Goal: Information Seeking & Learning: Learn about a topic

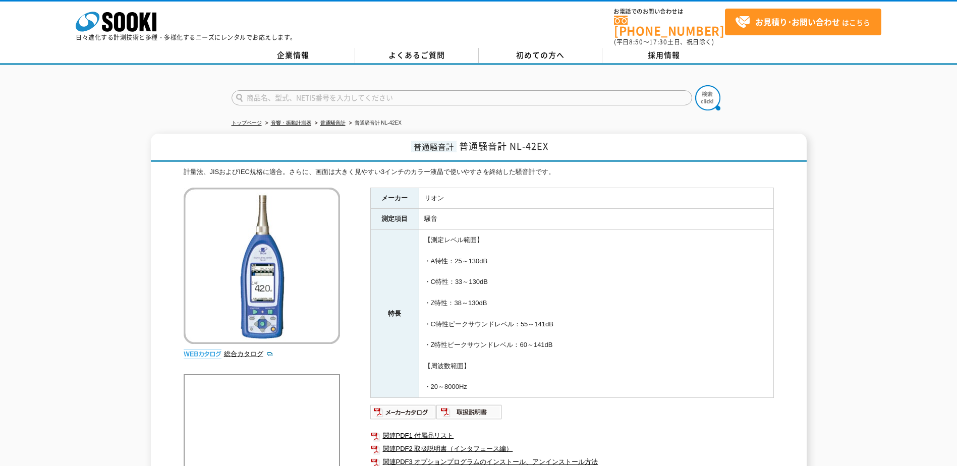
click at [295, 90] on input "text" at bounding box center [461, 97] width 460 height 15
type input "NL-42AEX"
click at [695, 85] on button at bounding box center [707, 97] width 25 height 25
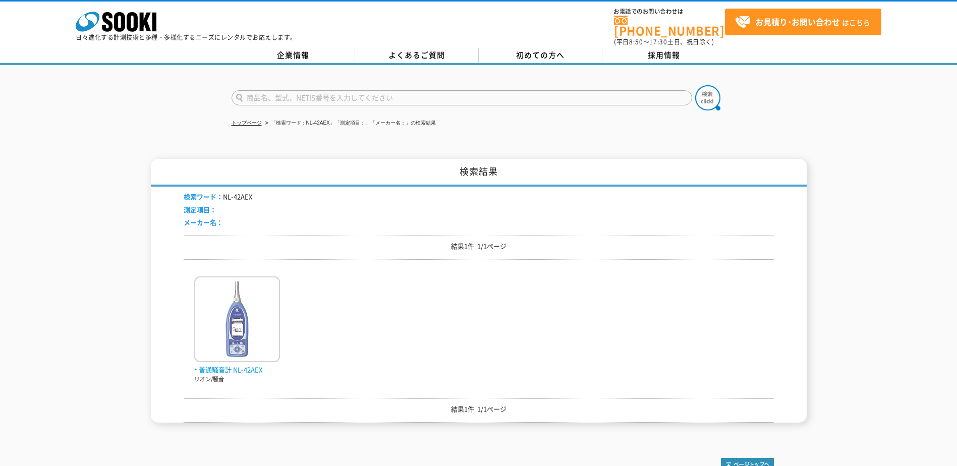
click at [247, 316] on img at bounding box center [237, 320] width 86 height 88
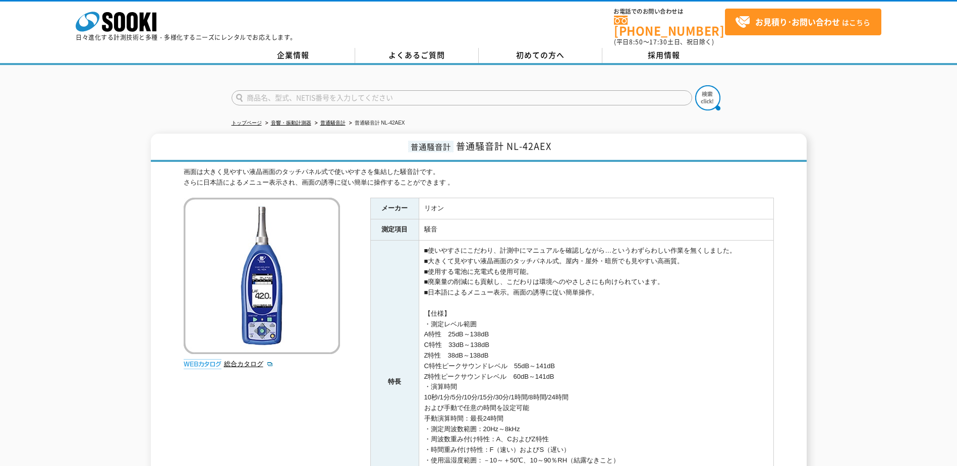
drag, startPoint x: 551, startPoint y: 269, endPoint x: 529, endPoint y: 272, distance: 21.9
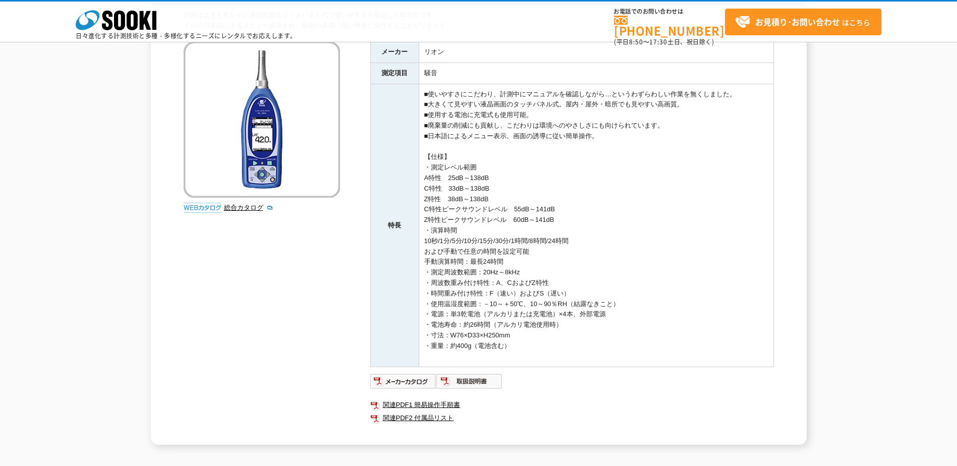
scroll to position [182, 0]
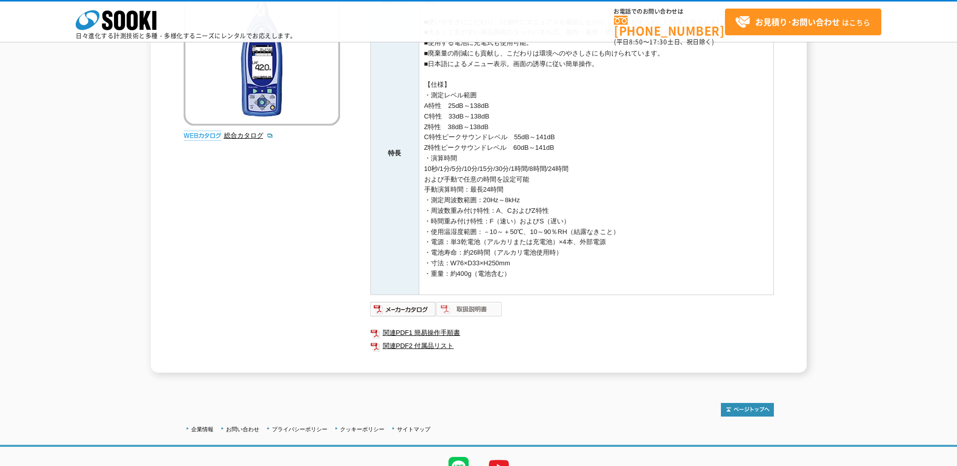
click at [486, 316] on img at bounding box center [469, 309] width 66 height 16
click at [416, 306] on img at bounding box center [403, 309] width 66 height 16
drag, startPoint x: 143, startPoint y: 118, endPoint x: 200, endPoint y: 131, distance: 57.9
click at [143, 118] on div "普通騒音計 普通騒音計 NL-42AEX 画面は大きく見やすい液晶画面のタッチパネル式で使いやすさを集結した騒音計です。 さらに日本語によるメニュー表示され、…" at bounding box center [478, 139] width 957 height 468
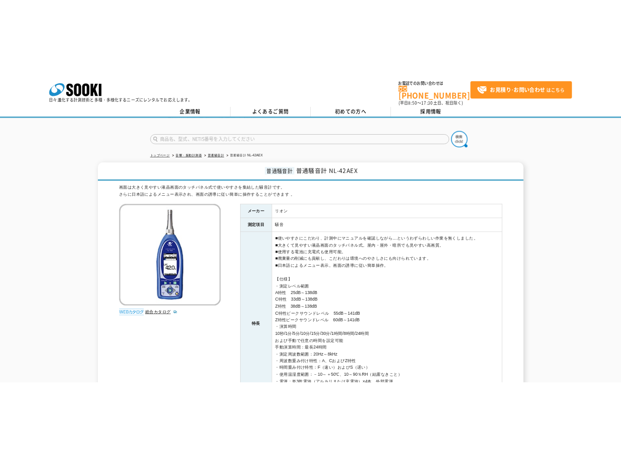
scroll to position [0, 0]
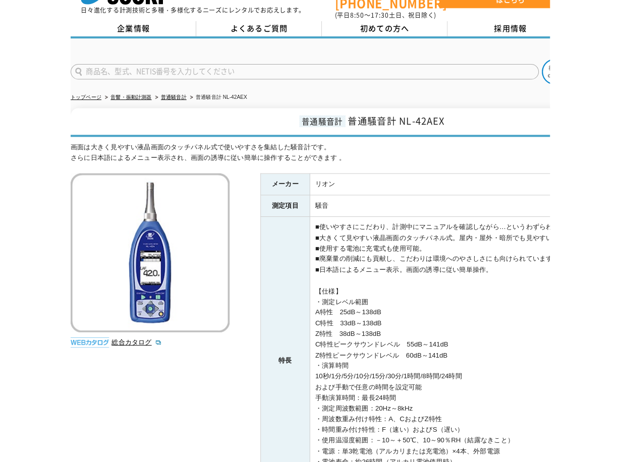
scroll to position [50, 0]
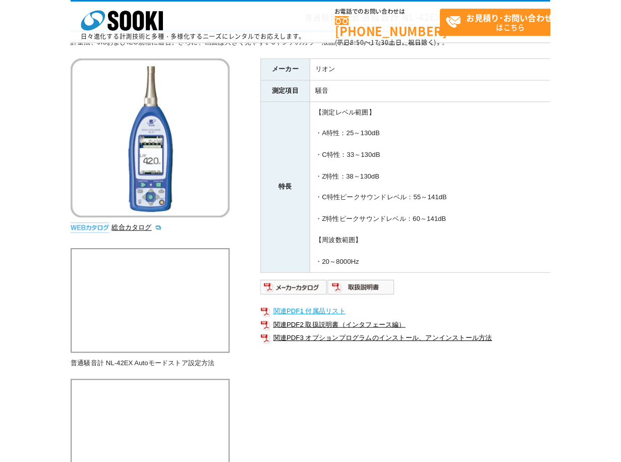
scroll to position [101, 0]
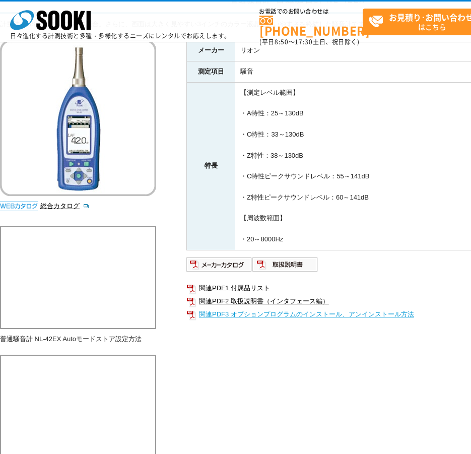
click at [325, 310] on link "関連PDF3 オプションプログラムのインストール、アンインストール方法" at bounding box center [388, 314] width 403 height 13
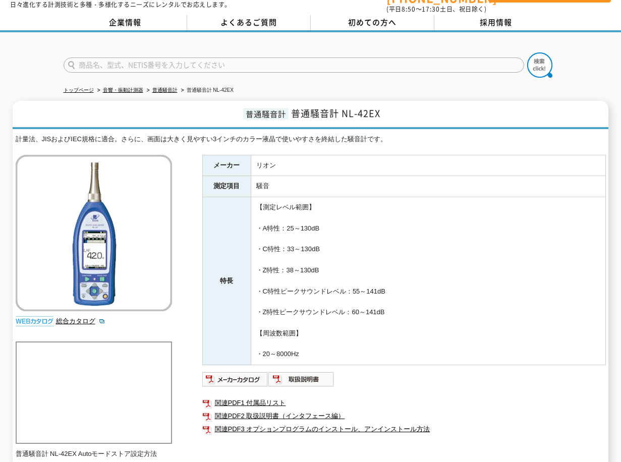
scroll to position [50, 0]
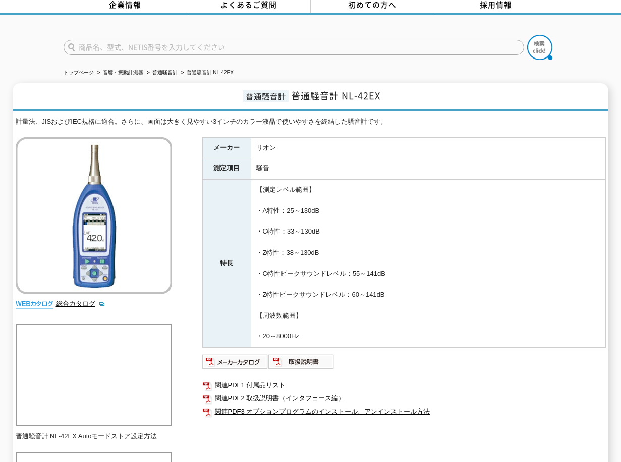
click at [418, 106] on div "普通騒音計 普通騒音計 NL-42EX 計量法、JISおよびIEC規格に適合。さらに、画面は大きく見やすい3インチのカラー液晶で使いやすさを終結した騒音計です…" at bounding box center [311, 326] width 596 height 487
